Goal: Task Accomplishment & Management: Manage account settings

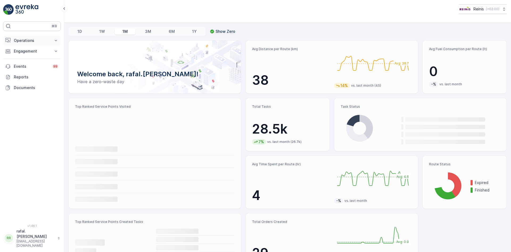
click at [24, 40] on p "Operations" at bounding box center [32, 40] width 36 height 5
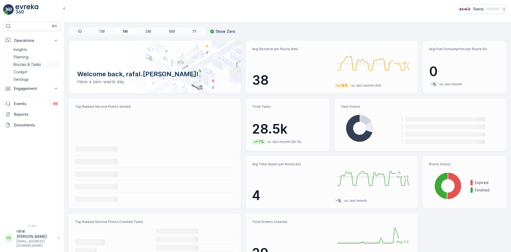
click at [39, 64] on p "Routes & Tasks" at bounding box center [27, 64] width 27 height 5
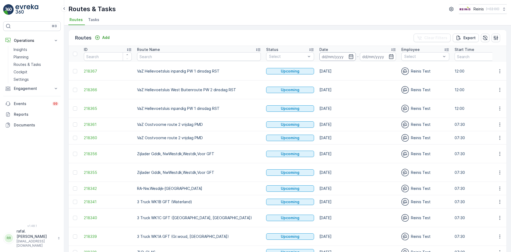
click at [320, 60] on input at bounding box center [338, 56] width 36 height 9
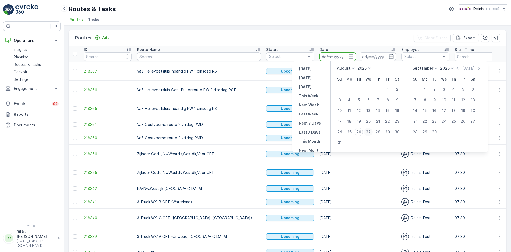
click at [368, 132] on div "27" at bounding box center [368, 132] width 9 height 9
type input "[DATE]"
click at [368, 132] on div "27" at bounding box center [368, 132] width 9 height 9
type input "[DATE]"
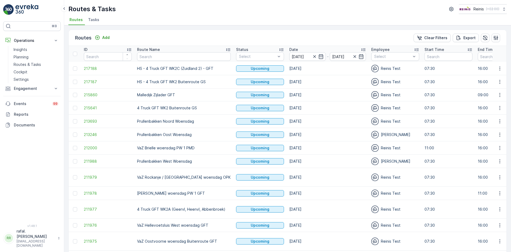
click at [226, 49] on icon at bounding box center [228, 49] width 5 height 5
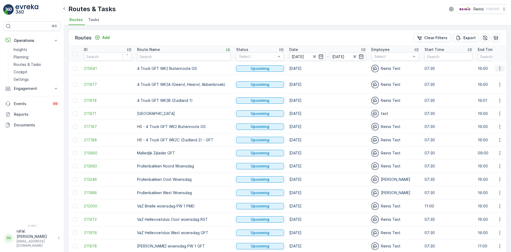
click at [501, 69] on icon "button" at bounding box center [499, 68] width 5 height 5
click at [496, 107] on span "Change Assignee" at bounding box center [487, 106] width 31 height 5
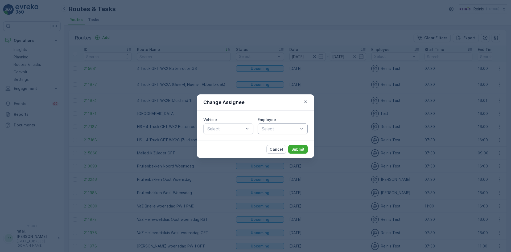
click at [292, 124] on div "Select" at bounding box center [283, 128] width 50 height 11
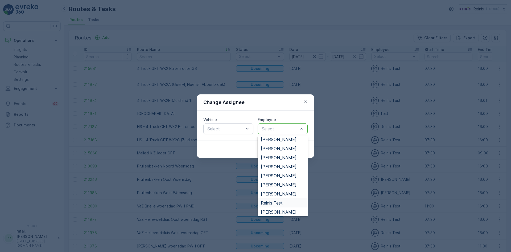
scroll to position [135, 0]
click at [284, 172] on span "[PERSON_NAME]" at bounding box center [279, 174] width 36 height 5
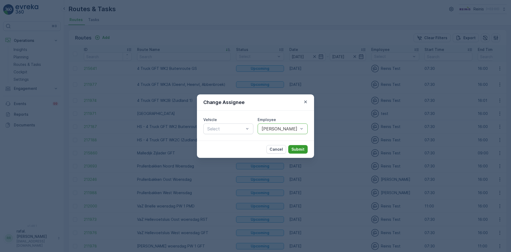
click at [295, 149] on p "Submit" at bounding box center [298, 148] width 13 height 5
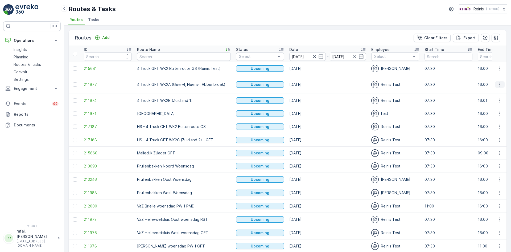
click at [498, 83] on icon "button" at bounding box center [499, 84] width 5 height 5
click at [496, 120] on span "Change Assignee" at bounding box center [487, 122] width 31 height 5
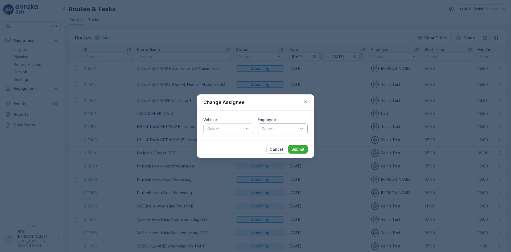
click at [284, 127] on div at bounding box center [280, 128] width 38 height 5
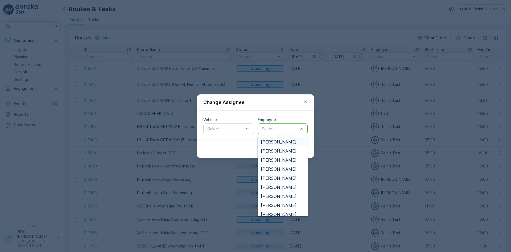
click at [283, 140] on span "[PERSON_NAME]" at bounding box center [279, 141] width 36 height 5
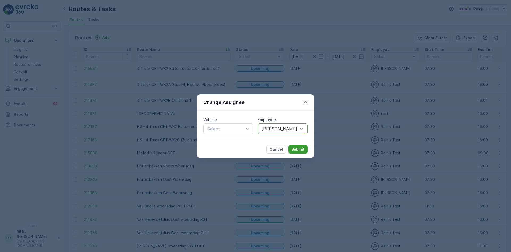
click at [300, 150] on p "Submit" at bounding box center [298, 148] width 13 height 5
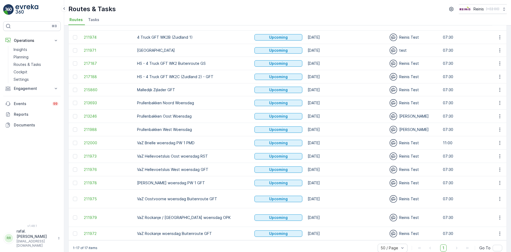
scroll to position [0, 0]
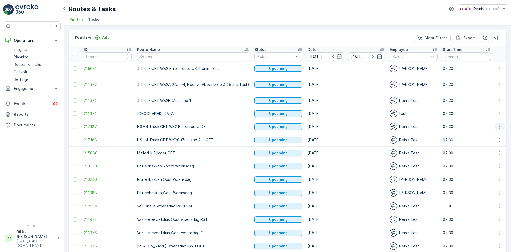
click at [500, 125] on icon "button" at bounding box center [500, 126] width 1 height 4
click at [489, 134] on span "See More Details" at bounding box center [487, 134] width 31 height 5
click at [499, 139] on icon "button" at bounding box center [499, 139] width 5 height 5
click at [498, 148] on span "See More Details" at bounding box center [487, 147] width 31 height 5
click at [497, 101] on icon "button" at bounding box center [499, 100] width 5 height 5
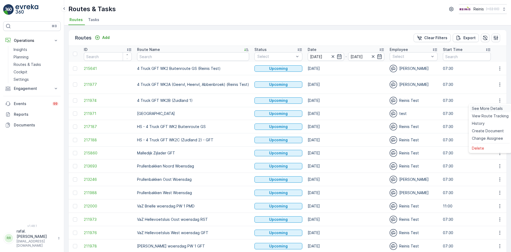
click at [495, 106] on span "See More Details" at bounding box center [487, 108] width 31 height 5
click at [498, 99] on icon "button" at bounding box center [499, 100] width 5 height 5
click at [490, 137] on span "Change Assignee" at bounding box center [487, 138] width 31 height 5
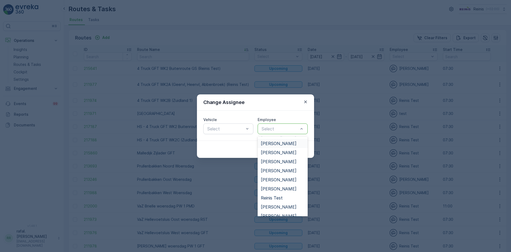
scroll to position [107, 0]
click at [277, 163] on span "[PERSON_NAME]" at bounding box center [279, 162] width 36 height 5
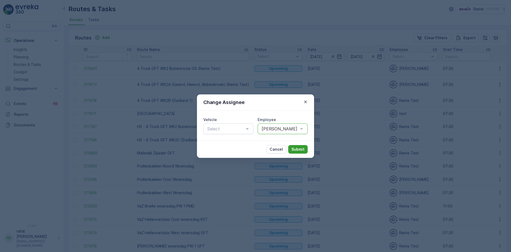
click at [304, 148] on p "Submit" at bounding box center [298, 148] width 13 height 5
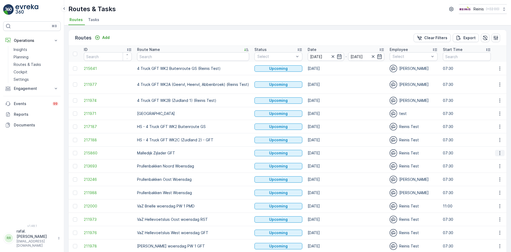
click at [501, 154] on icon "button" at bounding box center [499, 152] width 5 height 5
click at [489, 190] on span "Change Assignee" at bounding box center [487, 190] width 31 height 5
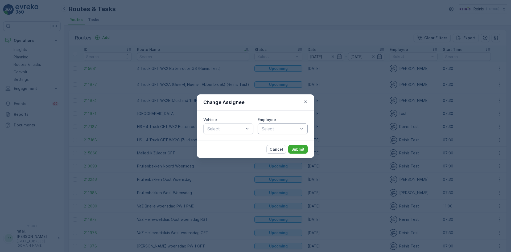
click at [293, 129] on div at bounding box center [280, 128] width 38 height 5
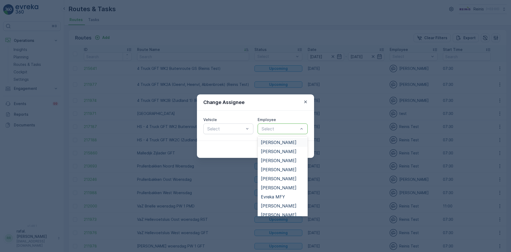
scroll to position [53, 0]
click at [281, 162] on span "[PERSON_NAME]" at bounding box center [279, 160] width 36 height 5
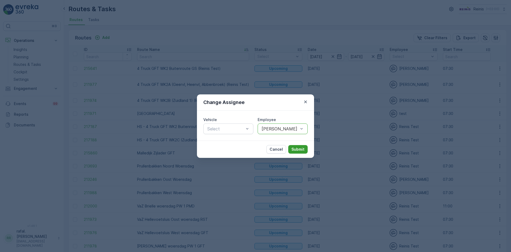
click at [296, 147] on p "Submit" at bounding box center [298, 148] width 13 height 5
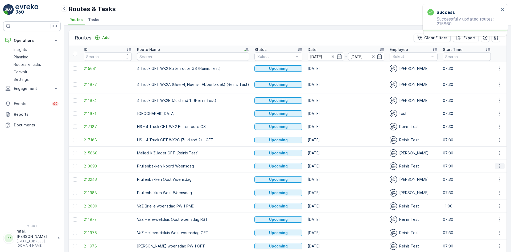
click at [500, 166] on icon "button" at bounding box center [499, 165] width 5 height 5
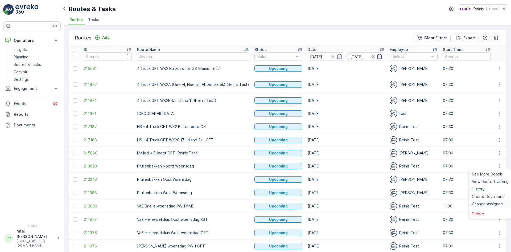
click at [491, 202] on span "Change Assignee" at bounding box center [487, 203] width 31 height 5
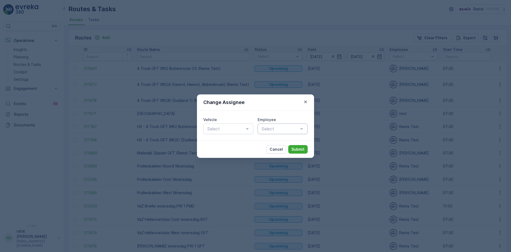
click at [285, 128] on div at bounding box center [280, 128] width 38 height 5
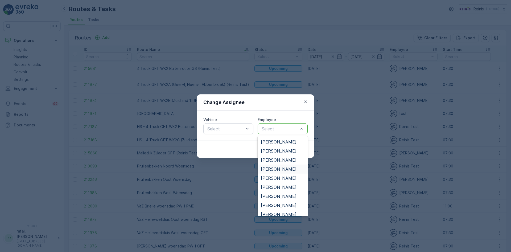
scroll to position [27, 0]
click at [279, 195] on span "Dayenne Floranus" at bounding box center [278, 196] width 35 height 5
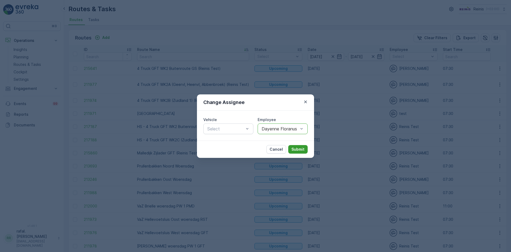
click at [295, 147] on p "Submit" at bounding box center [298, 148] width 13 height 5
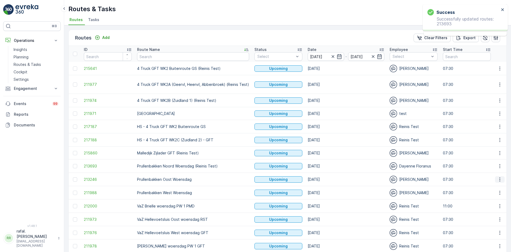
click at [500, 179] on icon "button" at bounding box center [499, 179] width 5 height 5
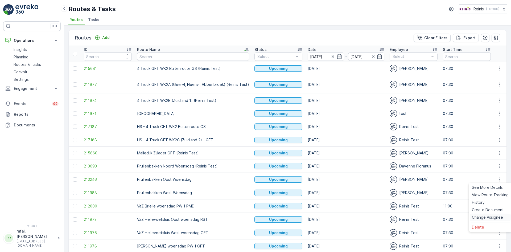
click at [493, 215] on span "Change Assignee" at bounding box center [487, 216] width 31 height 5
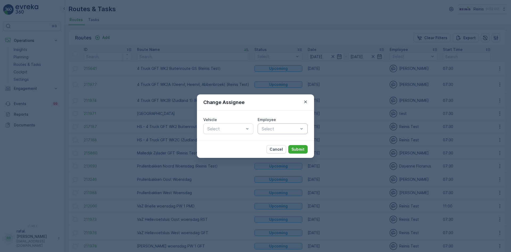
click at [292, 128] on div at bounding box center [280, 128] width 38 height 5
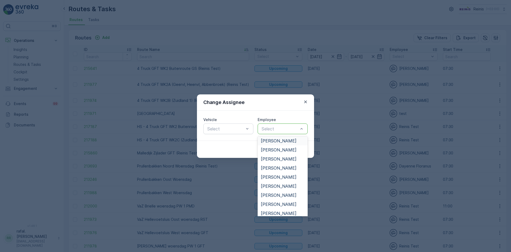
scroll to position [213, 0]
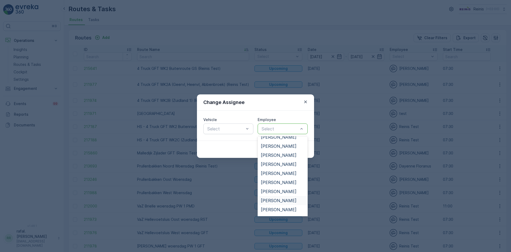
click at [279, 201] on span "[PERSON_NAME]" at bounding box center [279, 200] width 36 height 5
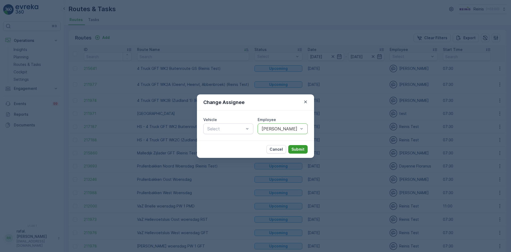
click at [297, 148] on p "Submit" at bounding box center [298, 148] width 13 height 5
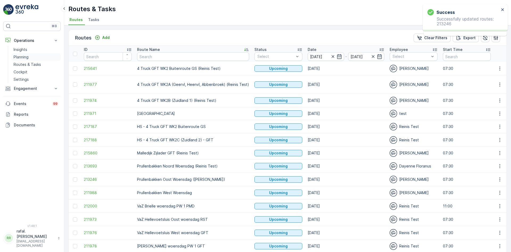
click at [25, 54] on link "Planning" at bounding box center [35, 56] width 49 height 7
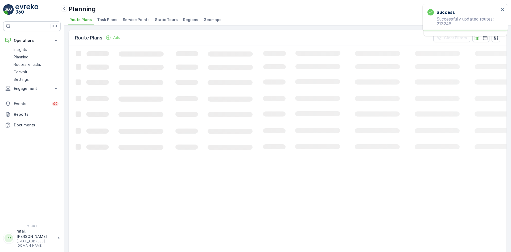
click at [156, 17] on span "Static Tours" at bounding box center [166, 19] width 23 height 5
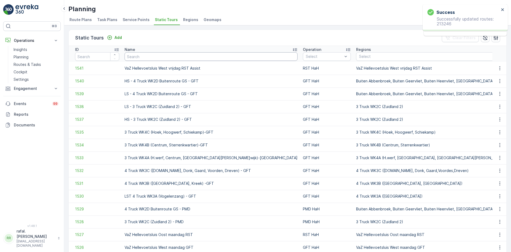
click at [157, 58] on input "text" at bounding box center [211, 56] width 173 height 9
type input "zui"
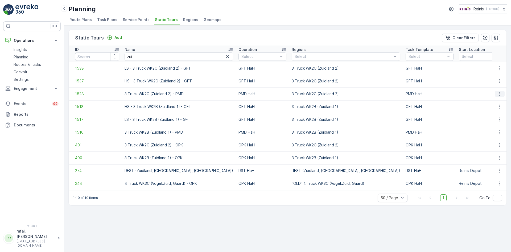
click at [503, 94] on icon "button" at bounding box center [499, 93] width 5 height 5
click at [492, 99] on div "See More Details" at bounding box center [492, 101] width 38 height 7
click at [502, 68] on icon "button" at bounding box center [499, 68] width 5 height 5
click at [498, 75] on span "See More Details" at bounding box center [490, 76] width 31 height 5
click at [500, 80] on icon "button" at bounding box center [499, 80] width 5 height 5
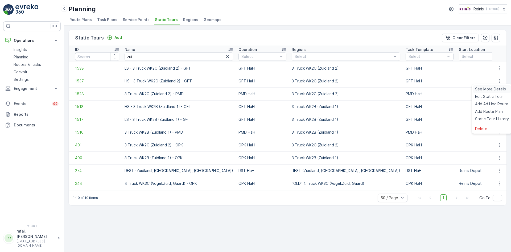
click at [496, 86] on div "See More Details" at bounding box center [492, 88] width 38 height 7
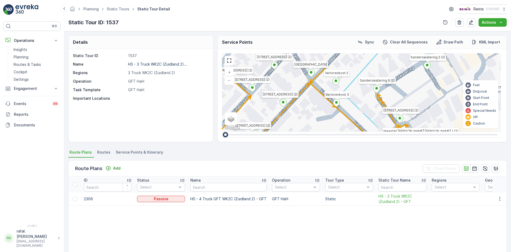
drag, startPoint x: 395, startPoint y: 100, endPoint x: 322, endPoint y: 123, distance: 76.6
click at [322, 123] on div "2 2 2 2 2 2 4 2 2 2 2 2 2 2 [GEOGRAPHIC_DATA] (2) [GEOGRAPHIC_DATA] (6) [GEOGRA…" at bounding box center [361, 92] width 279 height 78
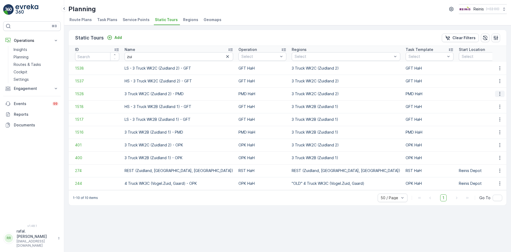
click at [500, 92] on icon "button" at bounding box center [499, 93] width 5 height 5
click at [500, 116] on span "Add Ad Hoc Route" at bounding box center [491, 116] width 33 height 5
click at [502, 94] on icon "button" at bounding box center [499, 93] width 5 height 5
click at [505, 116] on span "Add Ad Hoc Route" at bounding box center [491, 116] width 33 height 5
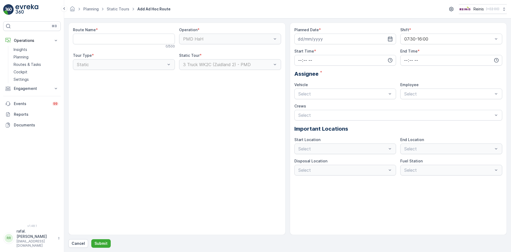
click at [237, 64] on div "3 Truck WK2C (Zuidland 2) - PMD" at bounding box center [230, 64] width 102 height 11
drag, startPoint x: 239, startPoint y: 65, endPoint x: 178, endPoint y: 64, distance: 61.0
click at [178, 64] on div "Route Name * 0 / 500 Operation * PMD HaH Tour Type * Static Static Tour * 3 Tru…" at bounding box center [177, 50] width 208 height 47
copy div "3 Truck WK2C (Zuidland 2)"
click at [89, 39] on Name "Route Name" at bounding box center [124, 39] width 102 height 11
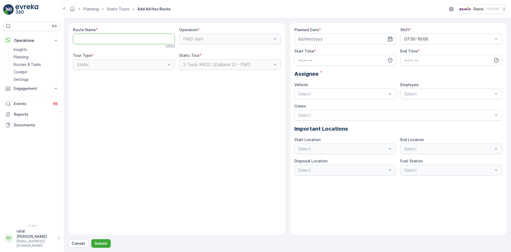
paste Name "3 Truck WK2C (Zuidland 2)"
type Name "3 Truck WK2C (Zuidland 2) GFT"
click at [390, 40] on icon "button" at bounding box center [390, 38] width 5 height 5
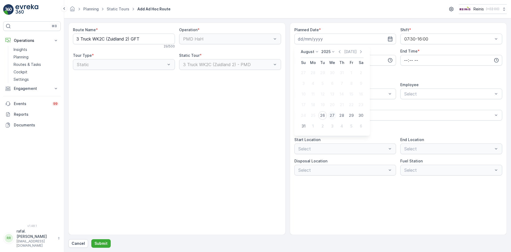
click at [333, 114] on div "27" at bounding box center [332, 115] width 9 height 9
type input "[DATE]"
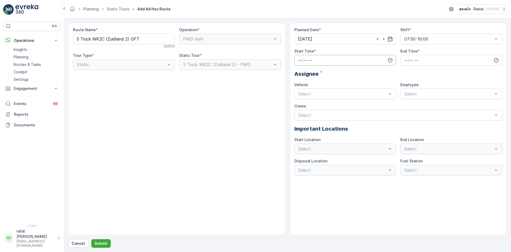
click at [346, 58] on input "time" at bounding box center [346, 60] width 102 height 11
click at [299, 96] on span "07" at bounding box center [300, 95] width 5 height 5
click at [313, 81] on span "30" at bounding box center [311, 80] width 5 height 5
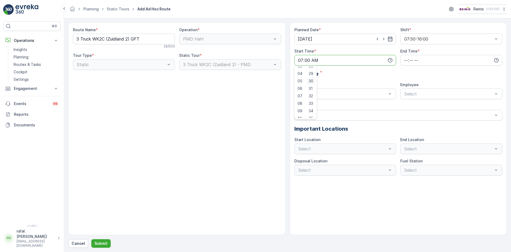
type input "07:30"
click at [414, 57] on input "time" at bounding box center [452, 60] width 102 height 11
click at [407, 109] on span "16" at bounding box center [406, 109] width 4 height 5
type input "16:00"
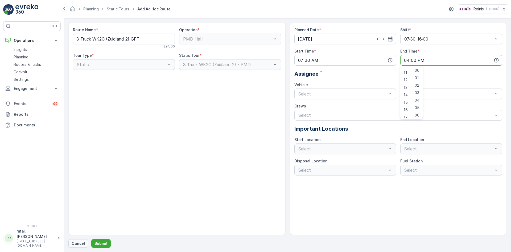
click at [82, 240] on button "Cancel" at bounding box center [78, 243] width 20 height 9
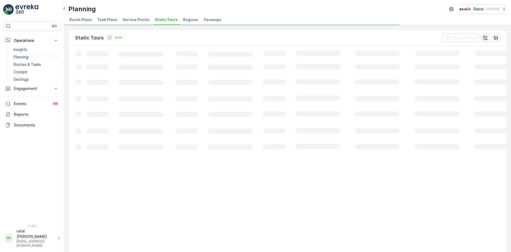
click at [25, 56] on p "Planning" at bounding box center [21, 56] width 15 height 5
click at [27, 63] on p "Routes & Tasks" at bounding box center [27, 64] width 27 height 5
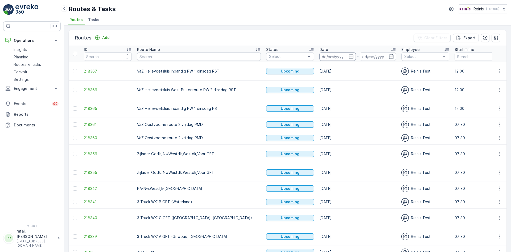
click at [320, 56] on input at bounding box center [338, 56] width 36 height 9
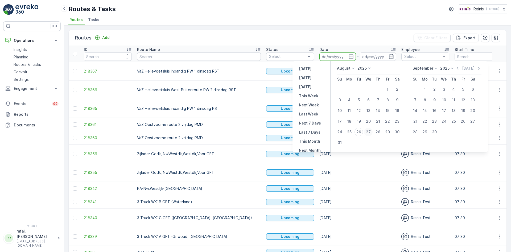
click at [369, 131] on div "27" at bounding box center [368, 132] width 9 height 9
type input "[DATE]"
click at [369, 131] on div "27" at bounding box center [368, 132] width 9 height 9
type input "[DATE]"
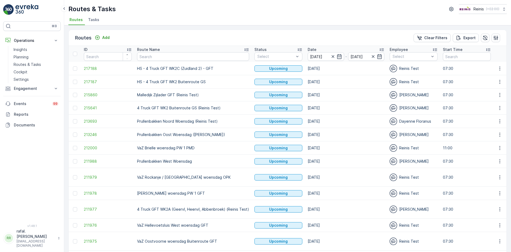
click at [246, 48] on icon at bounding box center [246, 49] width 5 height 5
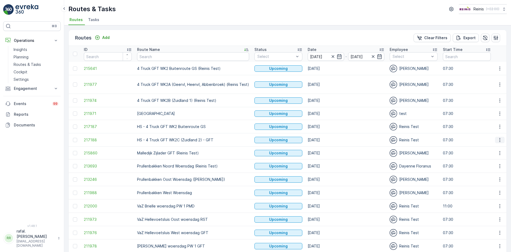
click at [495, 140] on button "button" at bounding box center [500, 140] width 10 height 6
click at [500, 178] on span "Change Assignee" at bounding box center [487, 177] width 31 height 5
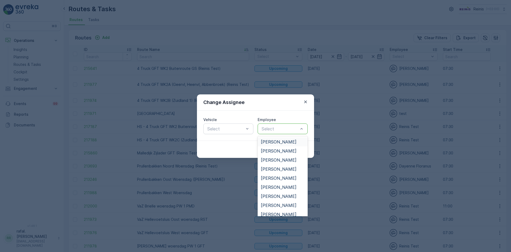
click at [280, 129] on div at bounding box center [280, 128] width 38 height 5
click at [281, 185] on span "[PERSON_NAME]" at bounding box center [279, 187] width 36 height 5
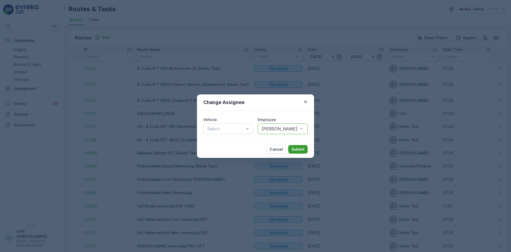
click at [299, 149] on p "Submit" at bounding box center [298, 148] width 13 height 5
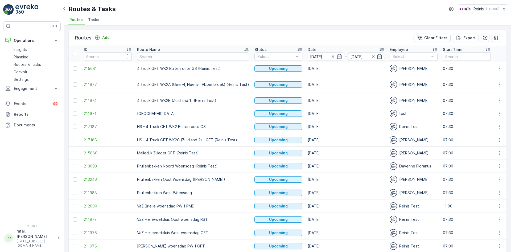
drag, startPoint x: 74, startPoint y: 127, endPoint x: 69, endPoint y: 134, distance: 9.0
click at [74, 127] on div at bounding box center [75, 126] width 4 height 4
click at [73, 124] on input "checkbox" at bounding box center [73, 124] width 0 height 0
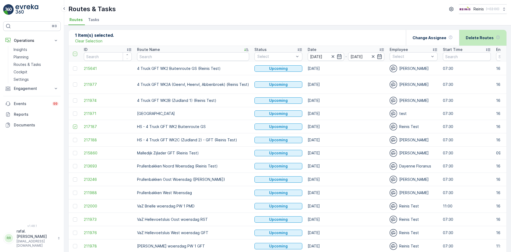
click at [471, 35] on p "Delete Routes" at bounding box center [480, 37] width 28 height 5
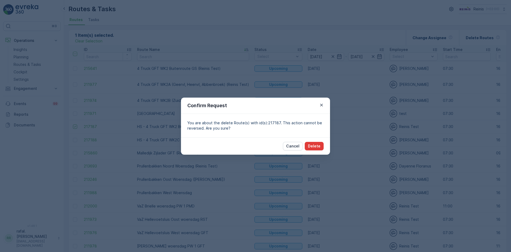
click at [320, 149] on button "Delete" at bounding box center [314, 146] width 19 height 9
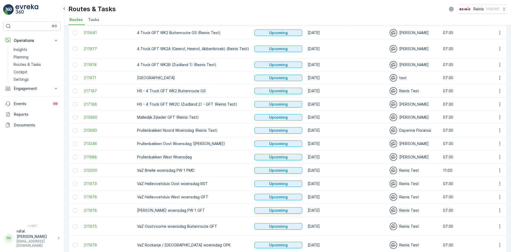
scroll to position [63, 0]
